Goal: Task Accomplishment & Management: Use online tool/utility

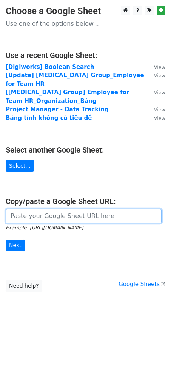
click at [80, 209] on input "url" at bounding box center [84, 216] width 156 height 14
paste input "https://docs.google.com/spreadsheets/d/1N898SXZA-S_TQMaBRSCHeFs8xicbGT_jyRQn2Mq…"
type input "https://docs.google.com/spreadsheets/d/1N898SXZA-S_TQMaBRSCHeFs8xicbGT_jyRQn2Mq…"
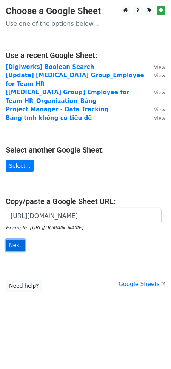
scroll to position [0, 0]
click at [19, 240] on input "Next" at bounding box center [15, 246] width 19 height 12
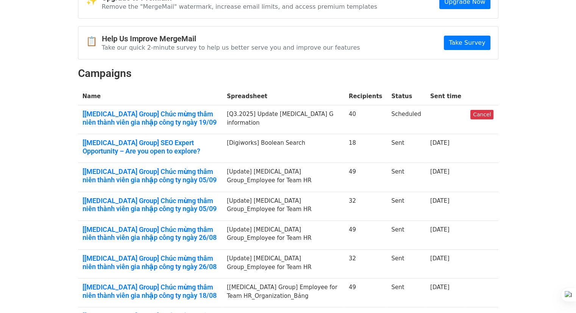
scroll to position [53, 0]
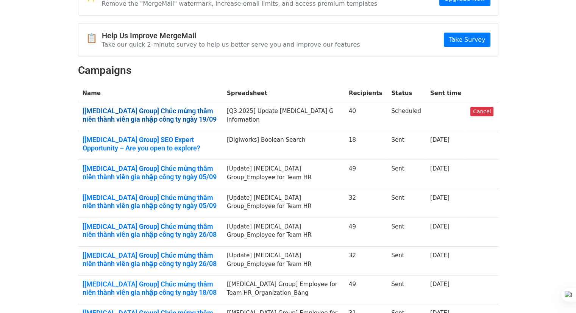
click at [184, 107] on link "[BSS Group] Chúc mừng thâm niên thành viên gia nhập công ty ngày 19/09" at bounding box center [150, 115] width 135 height 16
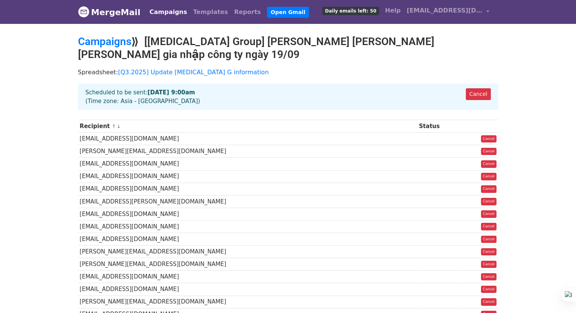
scroll to position [2, 0]
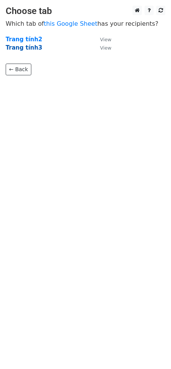
click at [28, 49] on strong "Trang tính3" at bounding box center [24, 47] width 37 height 7
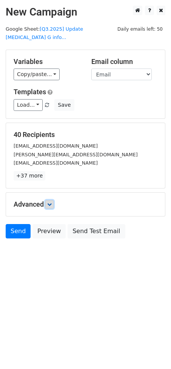
click at [50, 202] on icon at bounding box center [49, 204] width 5 height 5
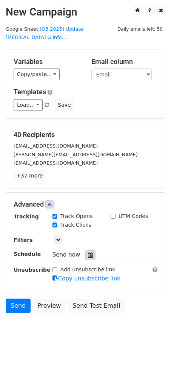
click at [88, 253] on icon at bounding box center [90, 255] width 5 height 5
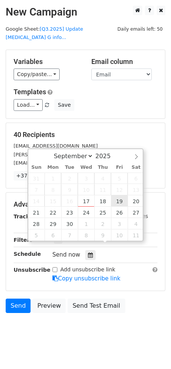
type input "2025-09-19 12:00"
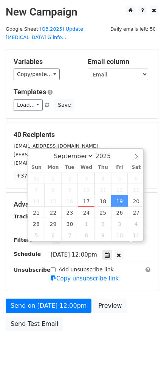
scroll to position [0, 0]
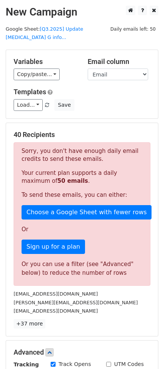
click at [85, 249] on div "Sorry, you don't have enough daily email credits to send these emails. Your cur…" at bounding box center [82, 213] width 137 height 143
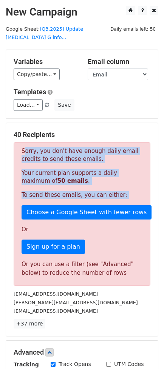
drag, startPoint x: 22, startPoint y: 141, endPoint x: 143, endPoint y: 201, distance: 136.0
click at [143, 201] on div "Sorry, you don't have enough daily email credits to send these emails. Your cur…" at bounding box center [82, 213] width 137 height 143
click at [57, 147] on p "Sorry, you don't have enough daily email credits to send these emails." at bounding box center [82, 155] width 121 height 16
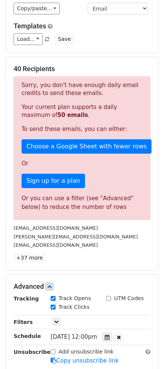
scroll to position [66, 0]
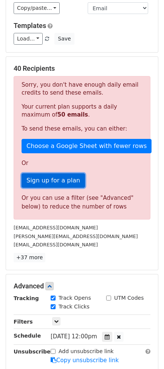
click at [51, 173] on link "Sign up for a plan" at bounding box center [54, 180] width 64 height 14
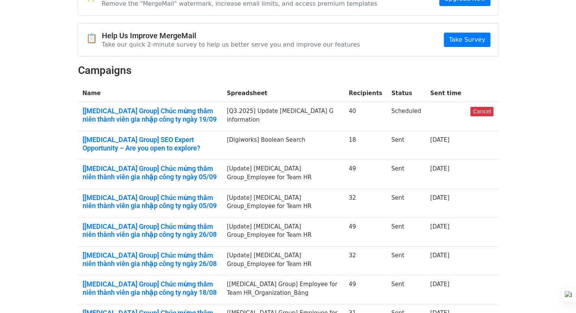
click at [447, 117] on td at bounding box center [446, 116] width 40 height 29
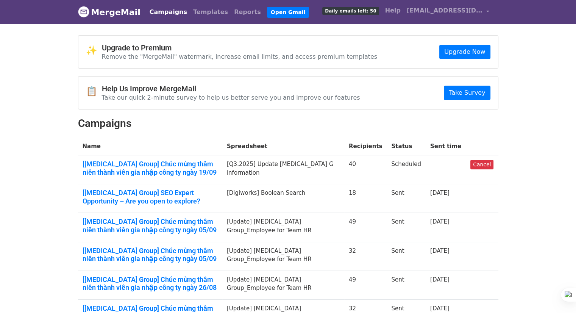
click at [369, 12] on span "Daily emails left: 50" at bounding box center [350, 11] width 56 height 8
click at [267, 7] on link "Open Gmail" at bounding box center [288, 12] width 42 height 11
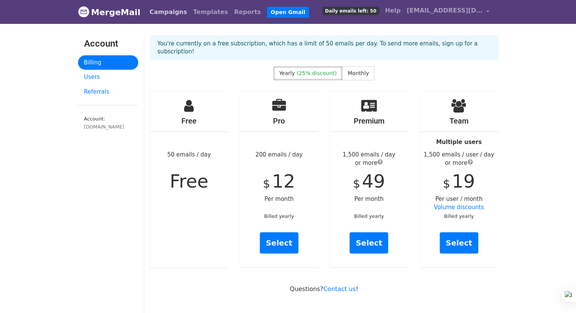
click at [160, 8] on link "Campaigns" at bounding box center [169, 12] width 44 height 15
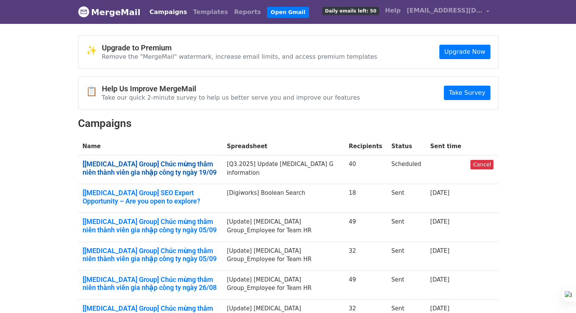
click at [195, 164] on link "[BSS Group] Chúc mừng thâm niên thành viên gia nhập công ty ngày 19/09" at bounding box center [150, 168] width 135 height 16
click at [450, 167] on td at bounding box center [446, 169] width 40 height 29
click at [231, 17] on link "Reports" at bounding box center [247, 12] width 33 height 15
click at [191, 11] on link "Templates" at bounding box center [210, 12] width 41 height 15
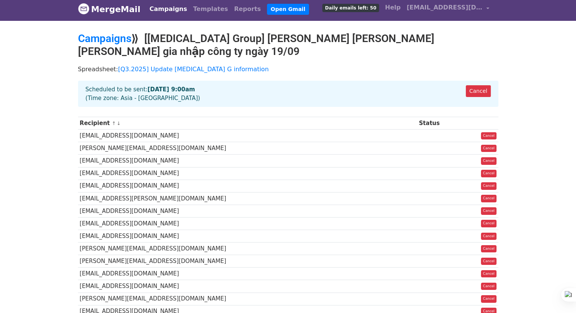
scroll to position [3, 0]
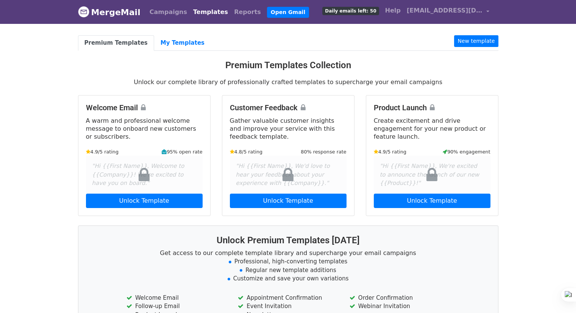
click at [103, 10] on link "MergeMail" at bounding box center [109, 12] width 62 height 16
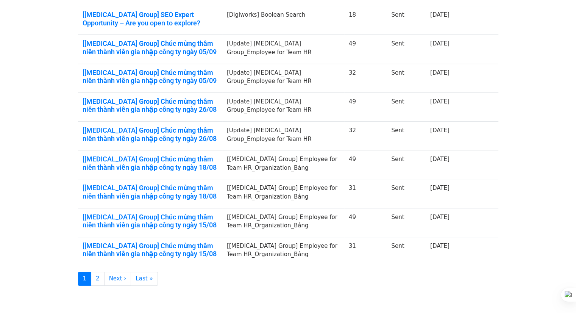
scroll to position [210, 0]
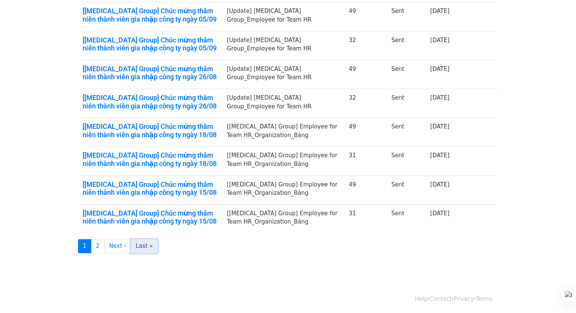
click at [142, 239] on link "Last »" at bounding box center [144, 246] width 27 height 14
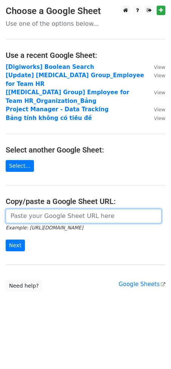
click at [21, 211] on input "url" at bounding box center [84, 216] width 156 height 14
paste input "https://docs.google.com/spreadsheets/d/1N898SXZA-S_TQMaBRSCHeFs8xicbGT_jyRQn2Mq…"
type input "https://docs.google.com/spreadsheets/d/1N898SXZA-S_TQMaBRSCHeFs8xicbGT_jyRQn2Mq…"
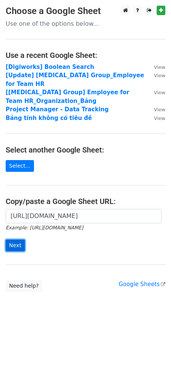
scroll to position [0, 0]
click at [17, 240] on input "Next" at bounding box center [15, 246] width 19 height 12
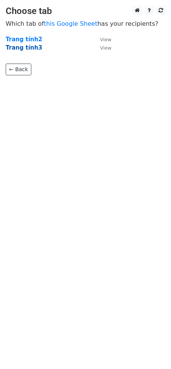
click at [26, 46] on strong "Trang tính3" at bounding box center [24, 47] width 37 height 7
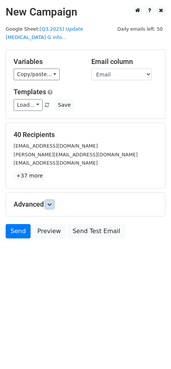
click at [48, 200] on link at bounding box center [49, 204] width 8 height 8
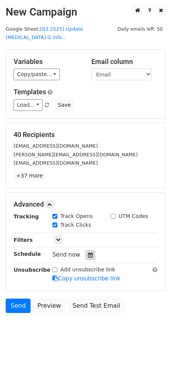
click at [88, 253] on icon at bounding box center [90, 255] width 5 height 5
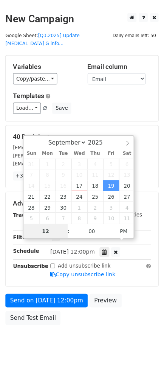
scroll to position [0, 0]
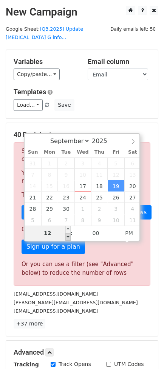
type input "2025-09-19 11:00"
type input "11"
click at [68, 238] on span at bounding box center [67, 237] width 5 height 8
type input "2025-09-19 10:00"
type input "10"
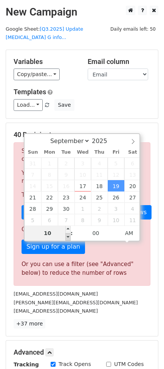
click at [68, 238] on span at bounding box center [67, 237] width 5 height 8
type input "2025-09-19 09:00"
type input "09"
click at [68, 238] on span at bounding box center [67, 237] width 5 height 8
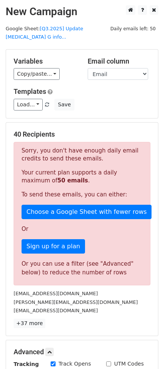
scroll to position [0, 0]
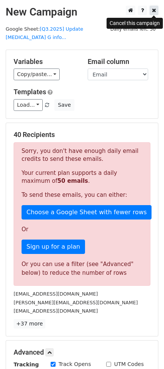
click at [156, 11] on icon at bounding box center [154, 10] width 4 height 5
